Goal: Download file/media

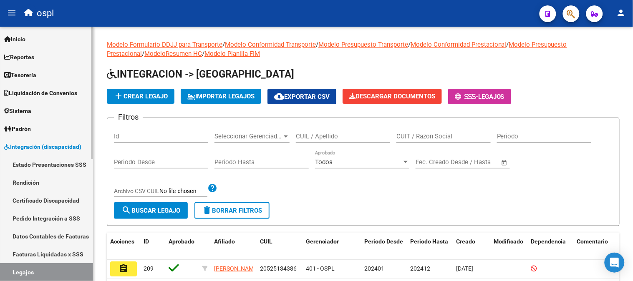
click at [26, 61] on span "Reportes" at bounding box center [19, 57] width 30 height 9
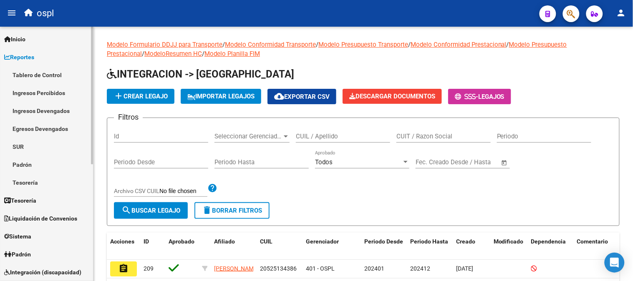
click at [64, 92] on link "Ingresos Percibidos" at bounding box center [46, 93] width 93 height 18
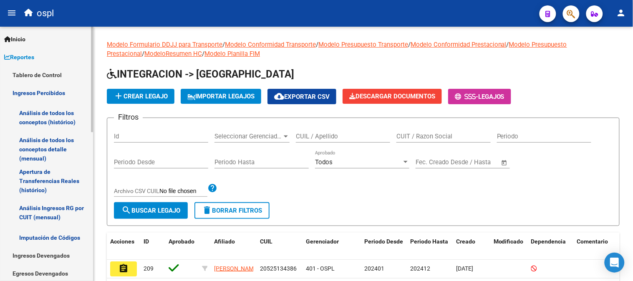
click at [68, 144] on link "Análisis de todos los conceptos detalle (mensual)" at bounding box center [46, 150] width 93 height 32
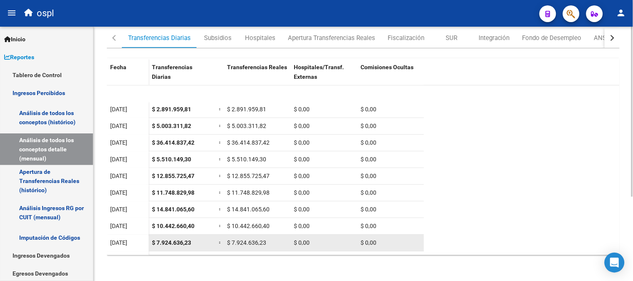
scroll to position [76, 0]
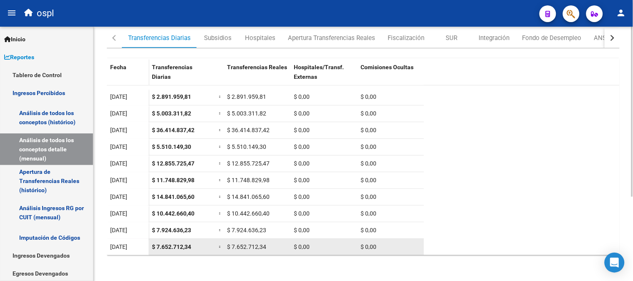
click at [169, 245] on span "$ 7.652.712,34" at bounding box center [171, 247] width 39 height 7
copy span "$ 7.652.712,34"
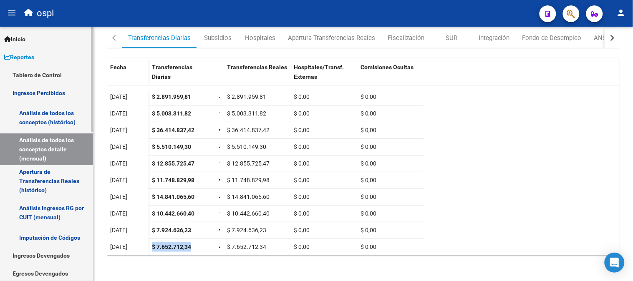
click at [21, 58] on span "Reportes" at bounding box center [19, 57] width 30 height 9
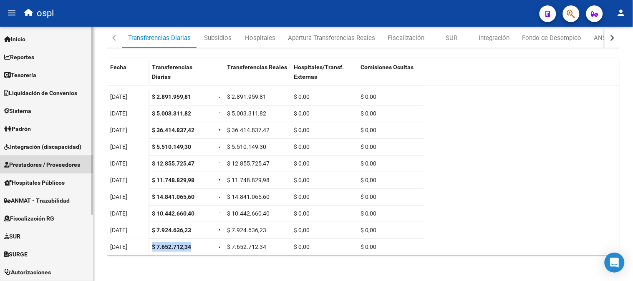
click at [68, 165] on span "Prestadores / Proveedores" at bounding box center [42, 164] width 76 height 9
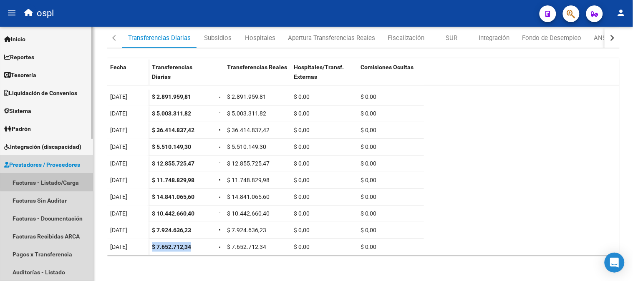
click at [61, 174] on link "Facturas - Listado/Carga" at bounding box center [46, 183] width 93 height 18
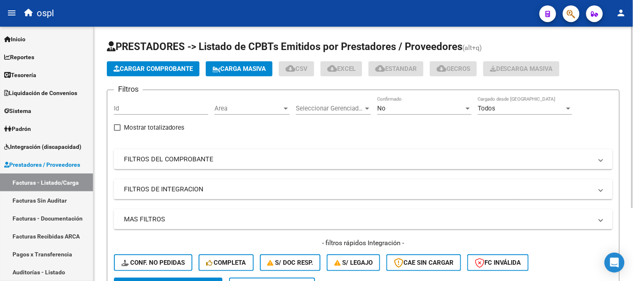
click at [403, 103] on div "No Confirmado" at bounding box center [424, 106] width 94 height 18
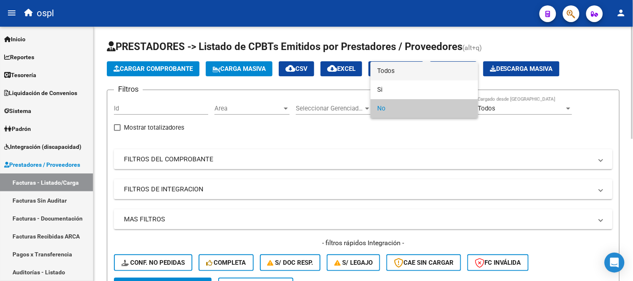
click at [393, 74] on span "Todos" at bounding box center [424, 71] width 94 height 19
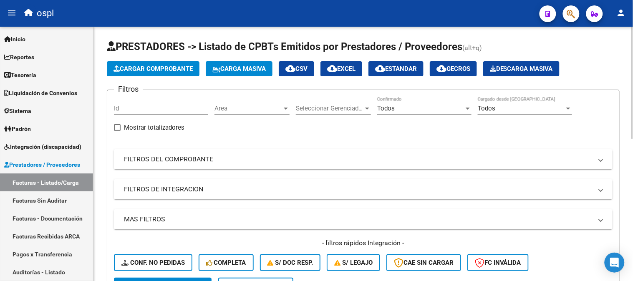
click at [215, 147] on div "Filtros Id Area Area Seleccionar Gerenciador Seleccionar Gerenciador Todos Conf…" at bounding box center [363, 187] width 499 height 181
click at [214, 155] on mat-panel-title "FILTROS DEL COMPROBANTE" at bounding box center [358, 159] width 469 height 9
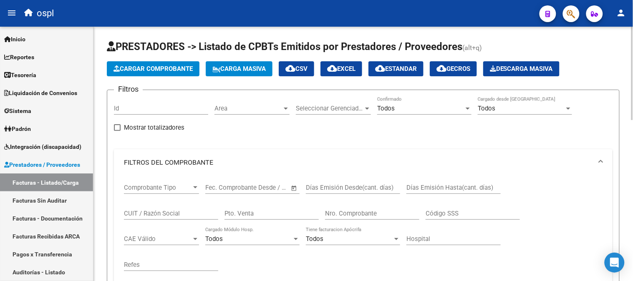
click at [189, 215] on input "CUIT / Razón Social" at bounding box center [171, 214] width 94 height 8
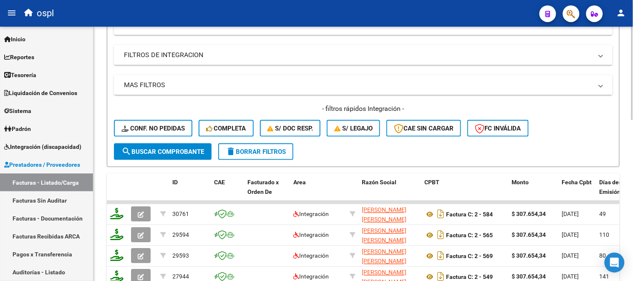
scroll to position [324, 0]
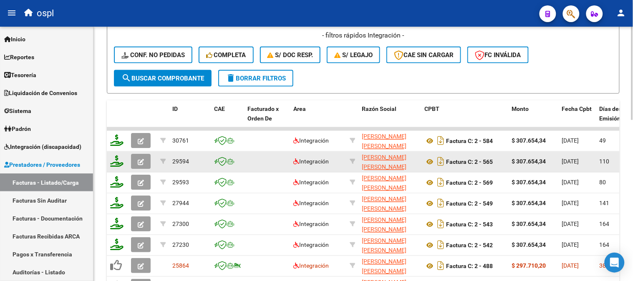
click at [385, 166] on div "[PERSON_NAME] [PERSON_NAME] 23346887214" at bounding box center [390, 162] width 56 height 18
copy div "23346887214"
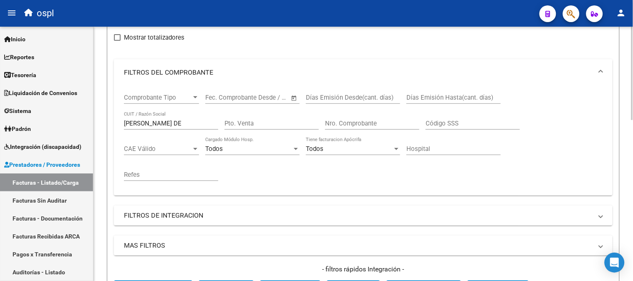
scroll to position [0, 0]
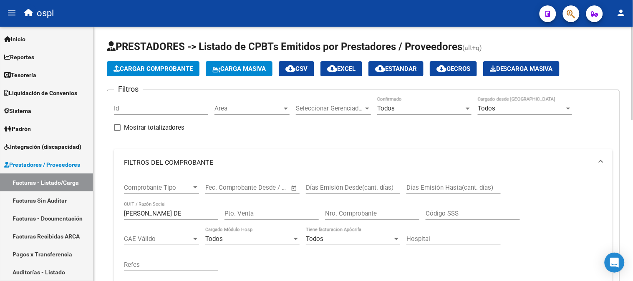
click at [195, 209] on div "[PERSON_NAME] DE CUIT / Razón Social" at bounding box center [171, 211] width 94 height 18
click at [193, 214] on input "[PERSON_NAME] DE" at bounding box center [171, 214] width 94 height 8
paste input "30715221485"
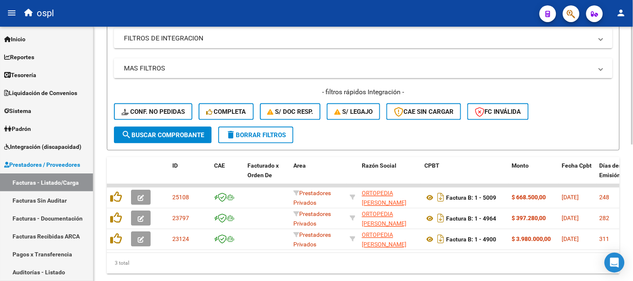
scroll to position [293, 0]
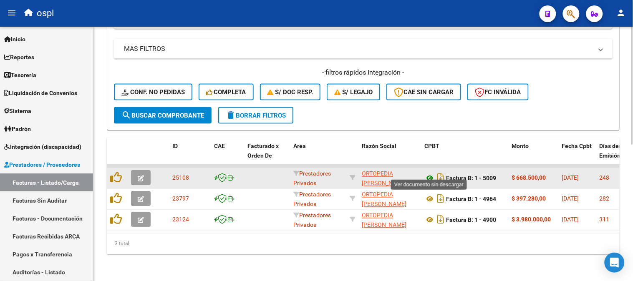
click at [429, 174] on icon at bounding box center [429, 179] width 11 height 10
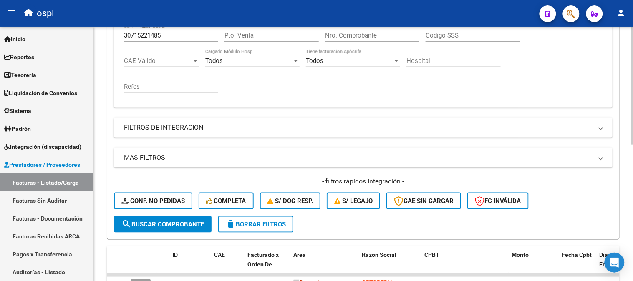
scroll to position [61, 0]
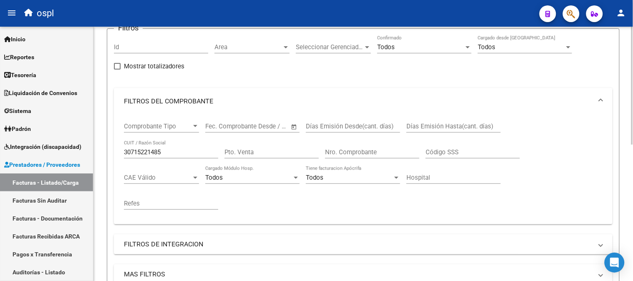
click at [168, 152] on input "30715221485" at bounding box center [171, 153] width 94 height 8
paste input "999177448"
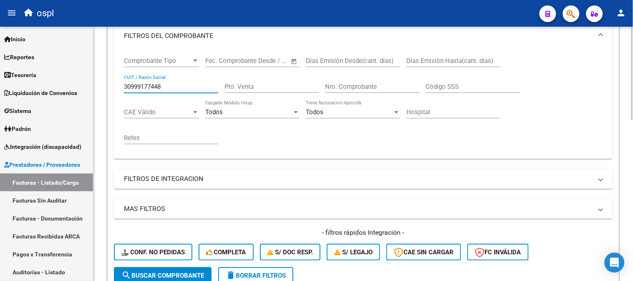
scroll to position [293, 0]
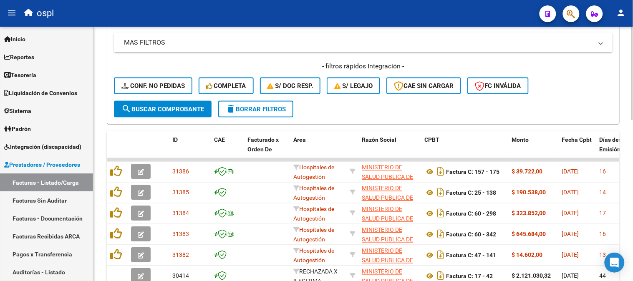
type input "30999177448"
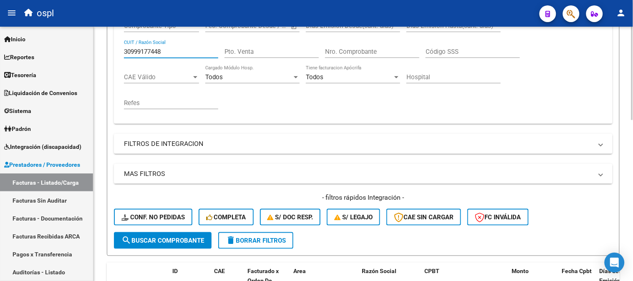
scroll to position [108, 0]
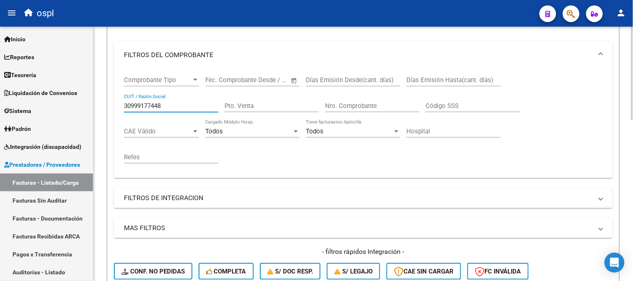
click at [449, 99] on div "Código SSS" at bounding box center [473, 103] width 94 height 18
click at [372, 106] on input "Nro. Comprobante" at bounding box center [372, 106] width 94 height 8
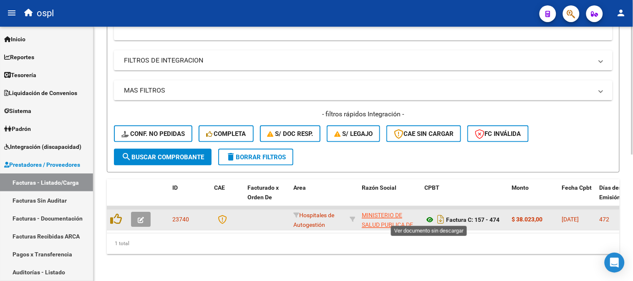
type input "474"
click at [430, 219] on icon at bounding box center [429, 220] width 11 height 10
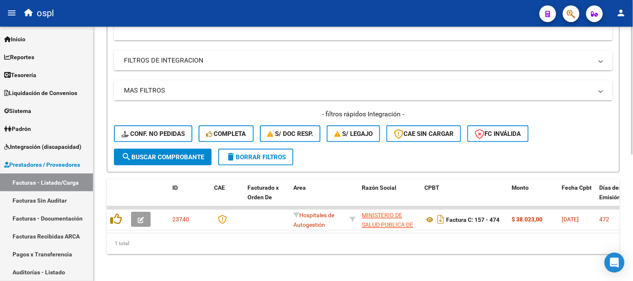
scroll to position [0, 0]
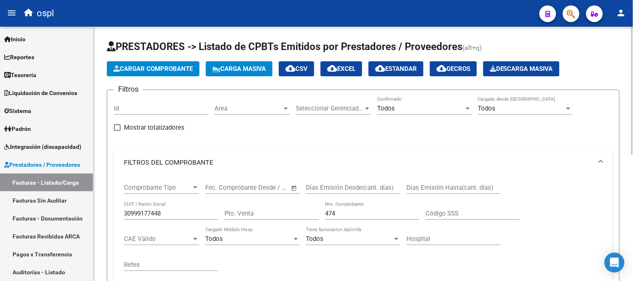
click at [170, 218] on div "30999177448 CUIT / Razón Social" at bounding box center [171, 211] width 94 height 18
click at [171, 218] on div "30999177448 CUIT / Razón Social" at bounding box center [171, 211] width 94 height 18
paste input "257182"
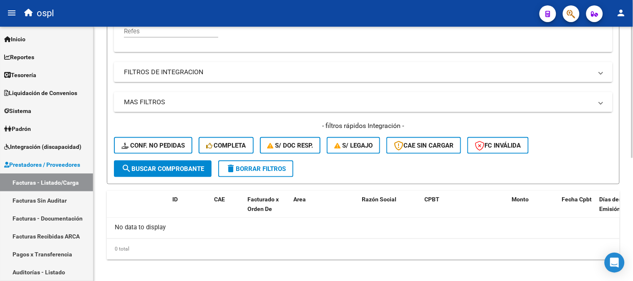
scroll to position [238, 0]
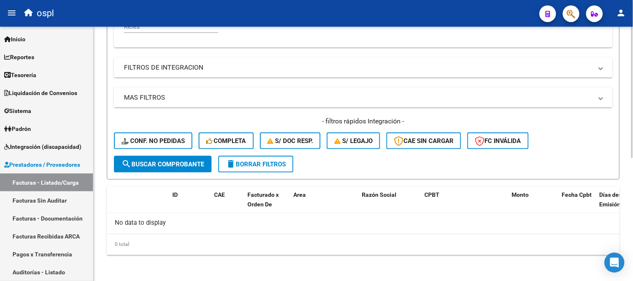
type input "30999257182"
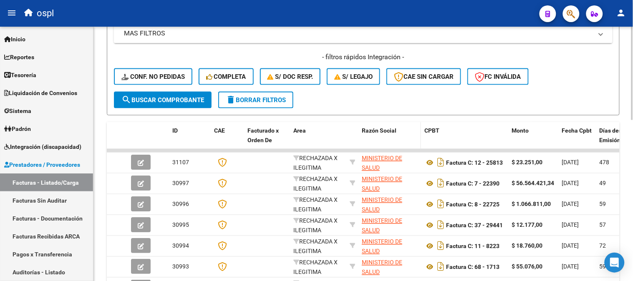
scroll to position [405, 0]
